Goal: Navigation & Orientation: Find specific page/section

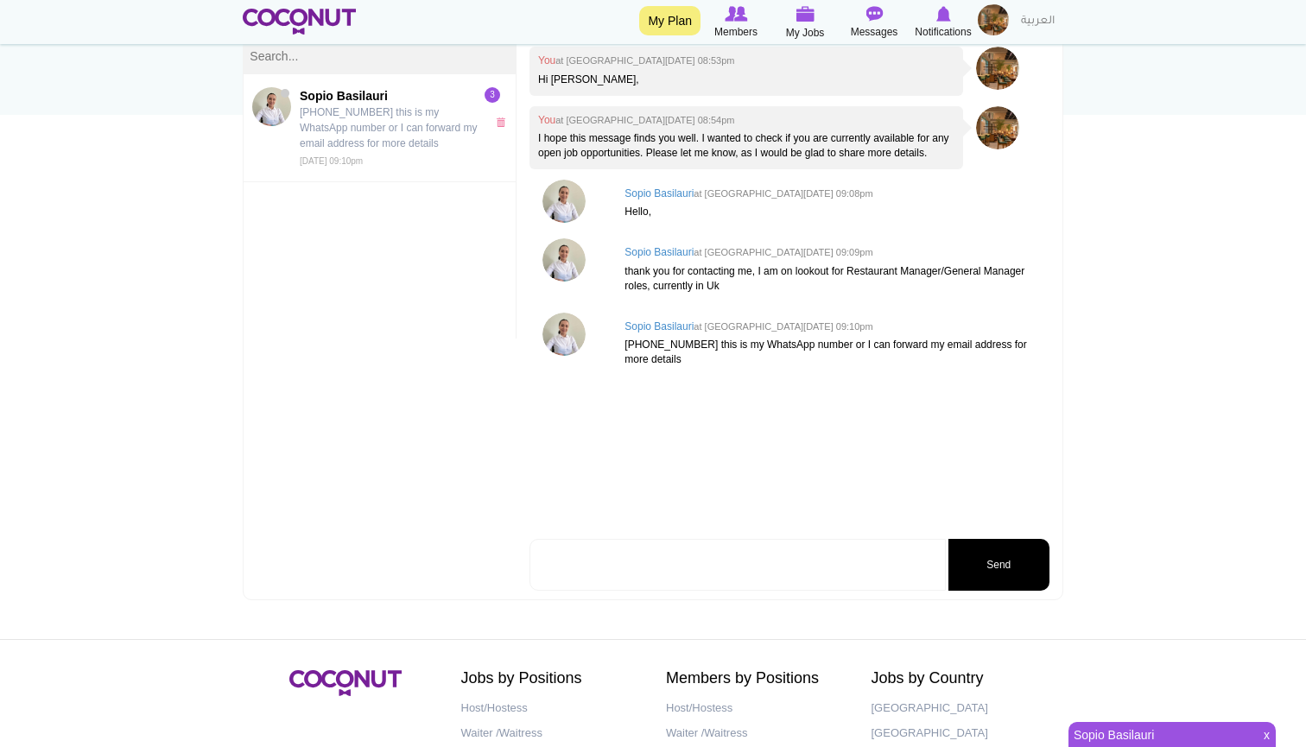
scroll to position [234, 0]
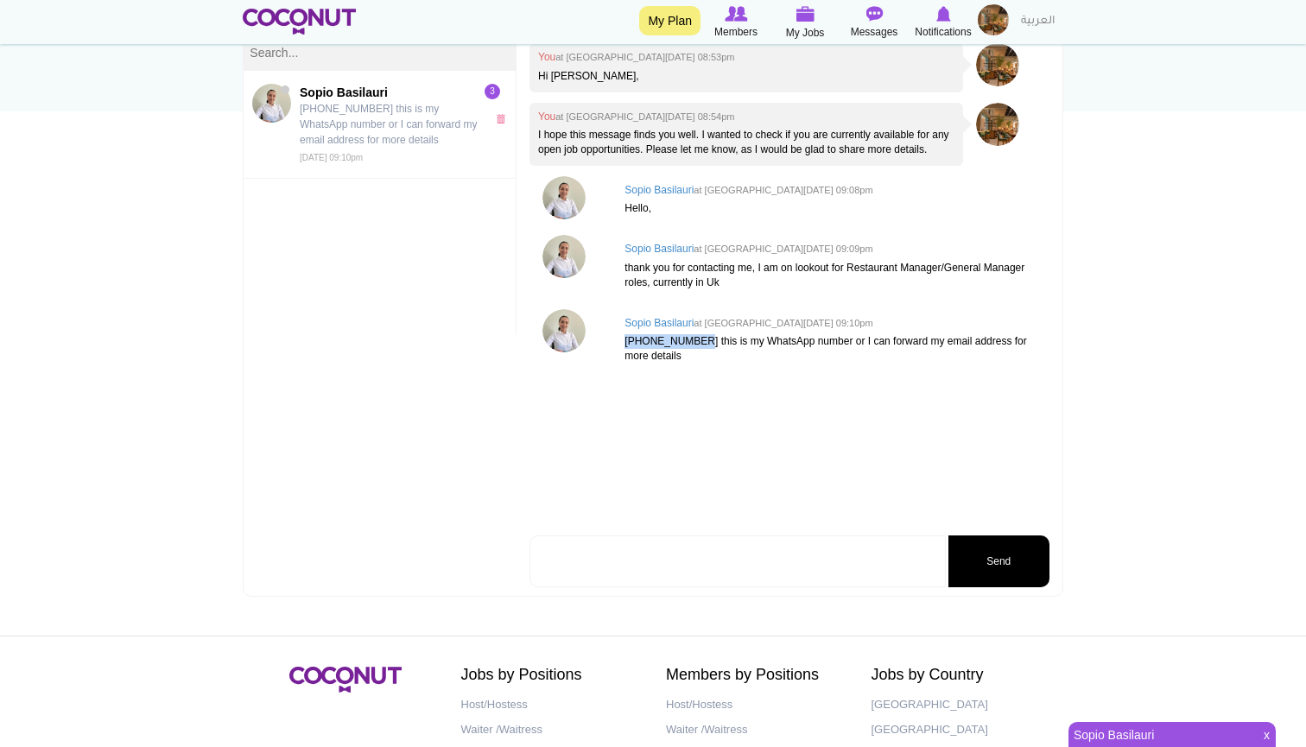
drag, startPoint x: 627, startPoint y: 354, endPoint x: 706, endPoint y: 359, distance: 79.6
click at [706, 359] on p "[PHONE_NUMBER] this is my WhatsApp number or I can forward my email address for…" at bounding box center [832, 348] width 416 height 29
click at [705, 410] on div "You at Wed, Sep 17th, 2025 08:53pm Hi Sopio, You at Wed, Sep 17th, 2025 08:54pm…" at bounding box center [789, 287] width 520 height 488
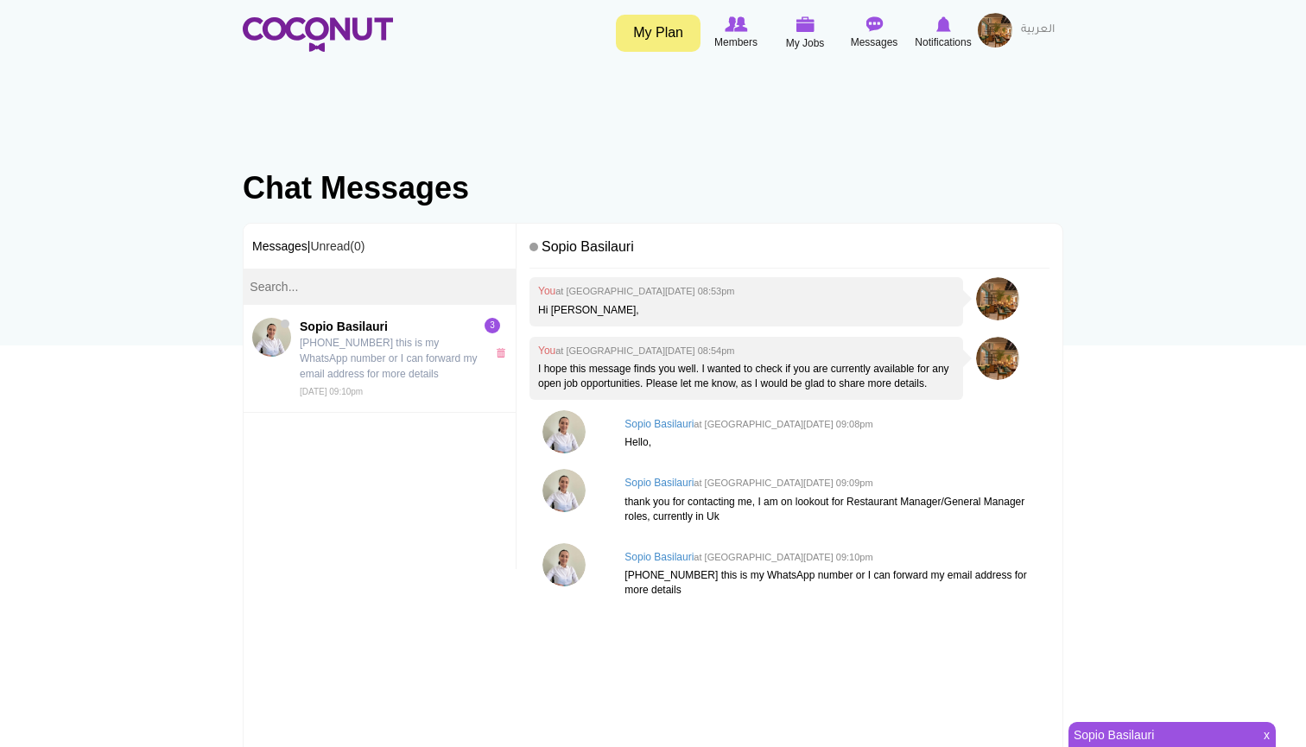
scroll to position [0, 0]
click at [662, 37] on link "My Plan" at bounding box center [658, 33] width 85 height 37
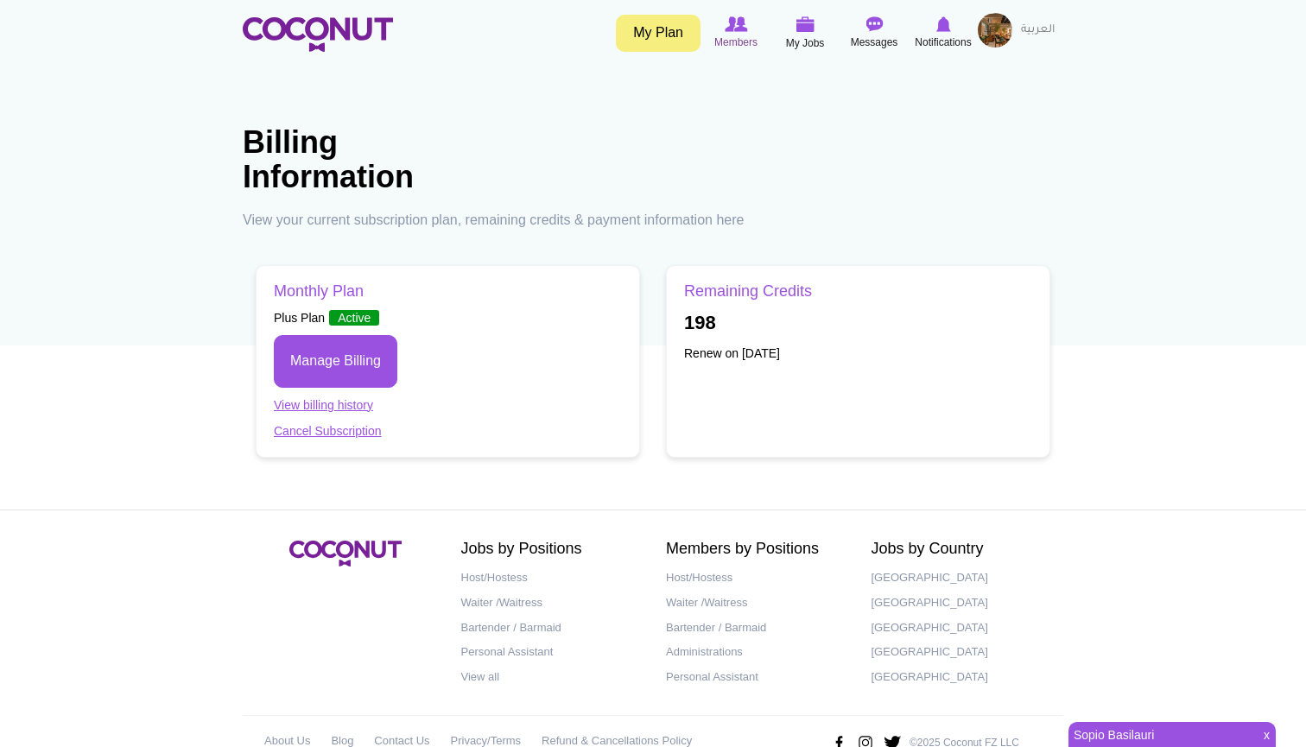
click at [725, 39] on span "Members" at bounding box center [735, 42] width 43 height 17
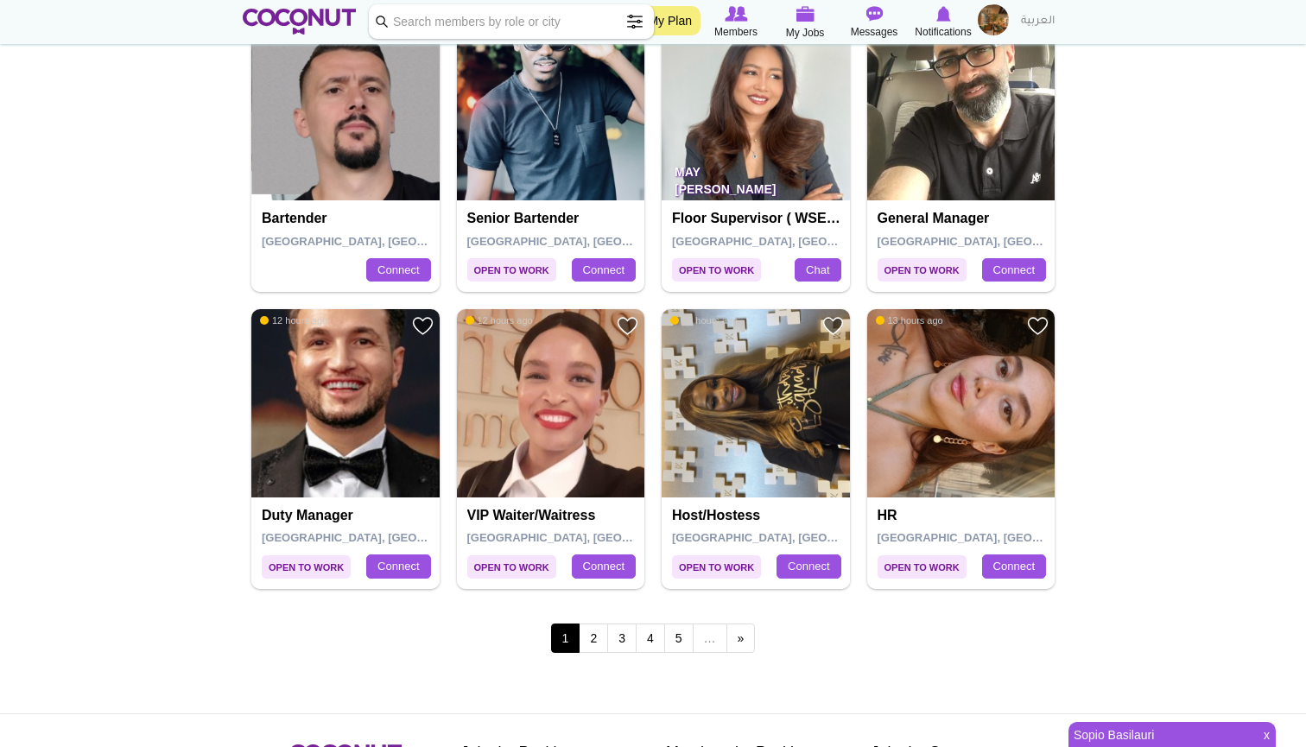
scroll to position [2929, 0]
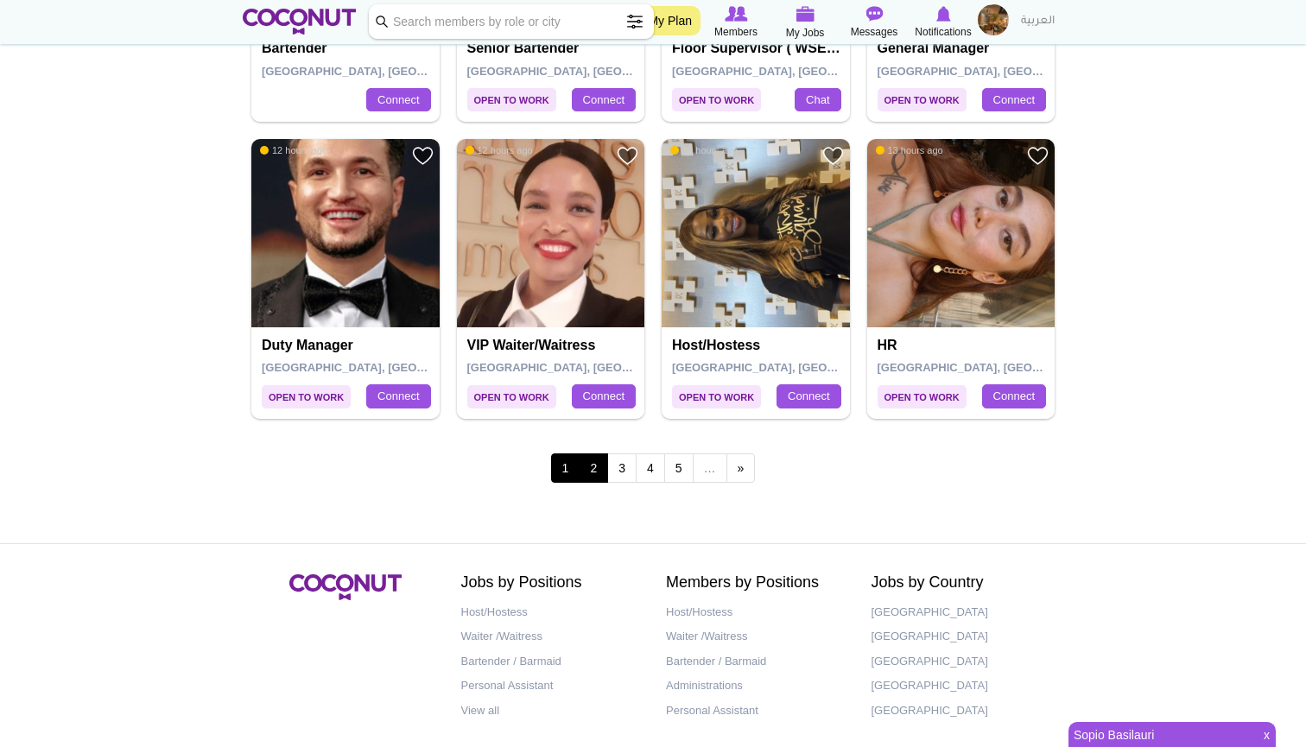
click at [591, 453] on link "2" at bounding box center [593, 467] width 29 height 29
